Goal: Complete application form: Complete application form

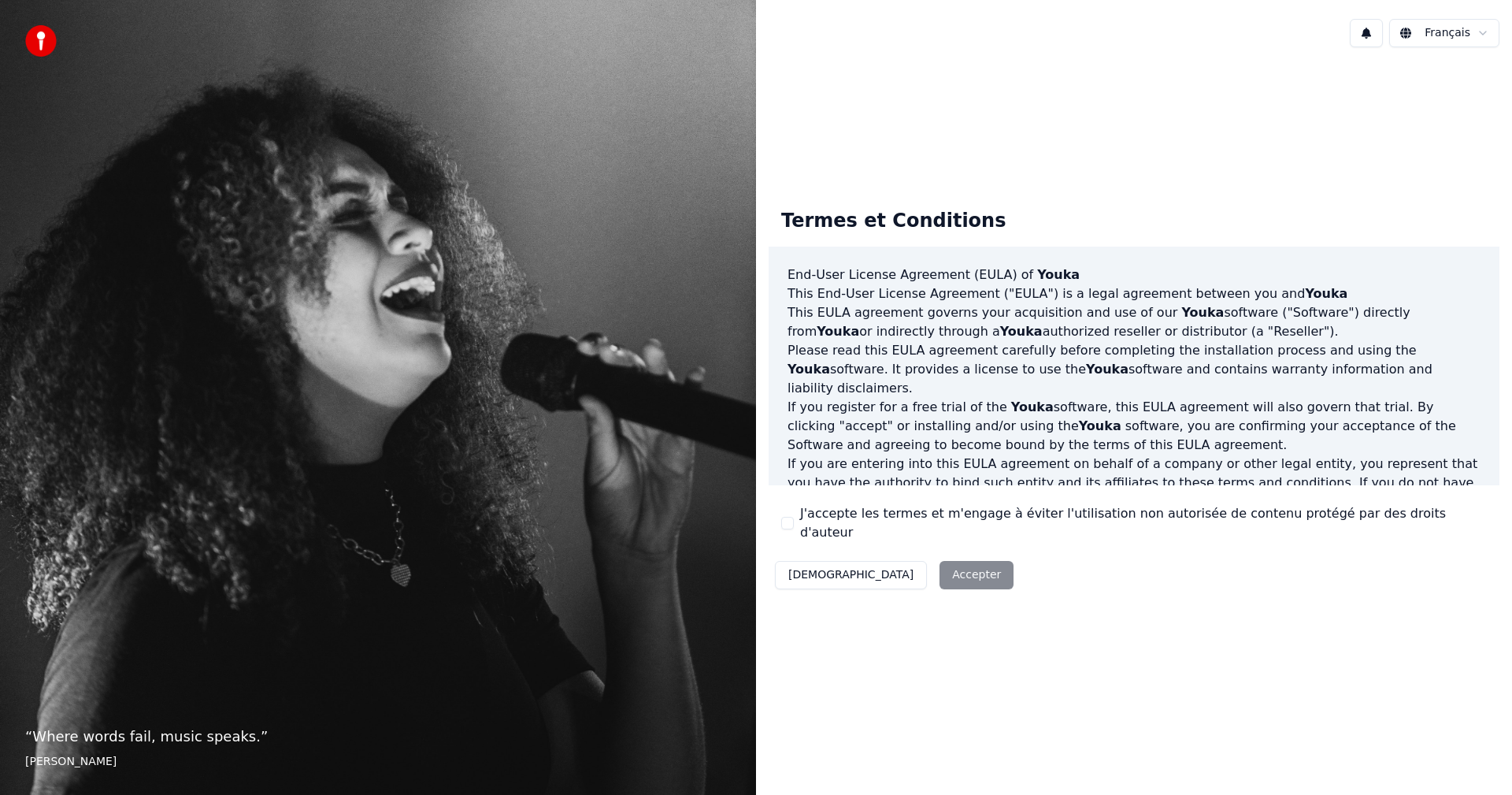
click at [791, 518] on button "J'accepte les termes et m'engage à éviter l'utilisation non autorisée de conten…" at bounding box center [787, 523] width 12 height 12
click at [939, 568] on button "Accepter" at bounding box center [976, 575] width 74 height 28
